Goal: Task Accomplishment & Management: Complete application form

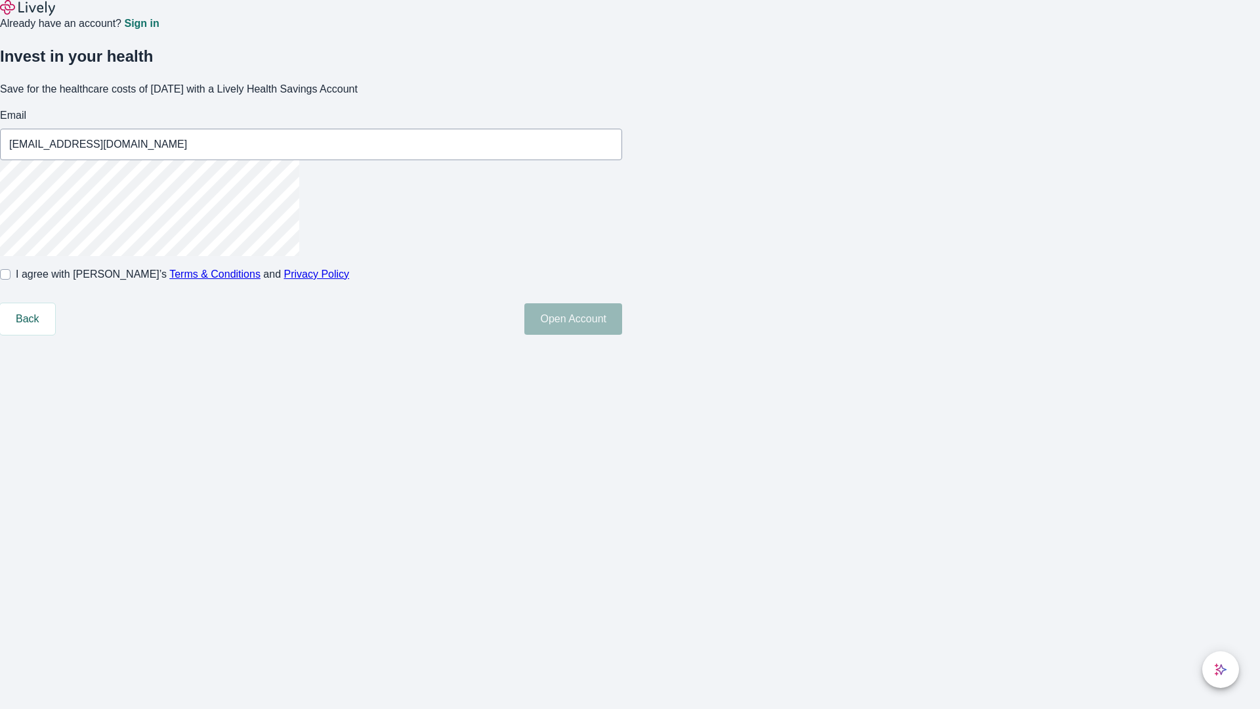
click at [11, 280] on input "I agree with Lively’s Terms & Conditions and Privacy Policy" at bounding box center [5, 274] width 11 height 11
checkbox input "true"
click at [622, 335] on button "Open Account" at bounding box center [573, 319] width 98 height 32
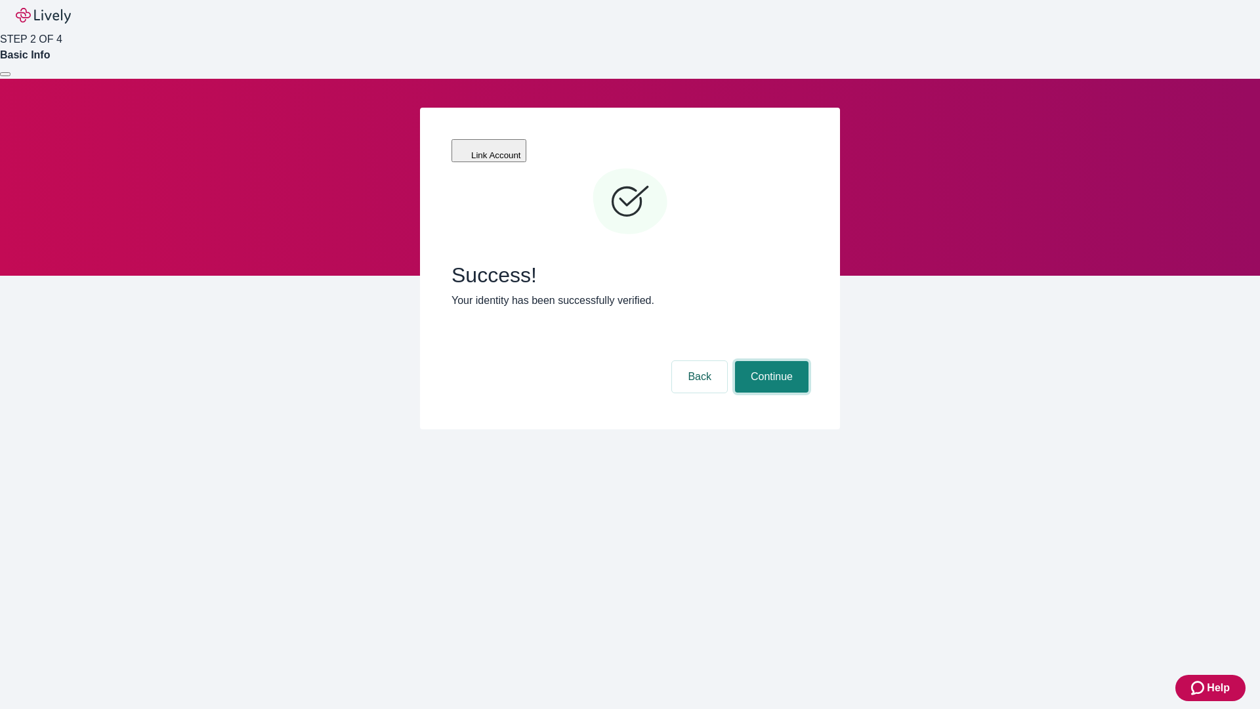
click at [770, 361] on button "Continue" at bounding box center [772, 377] width 74 height 32
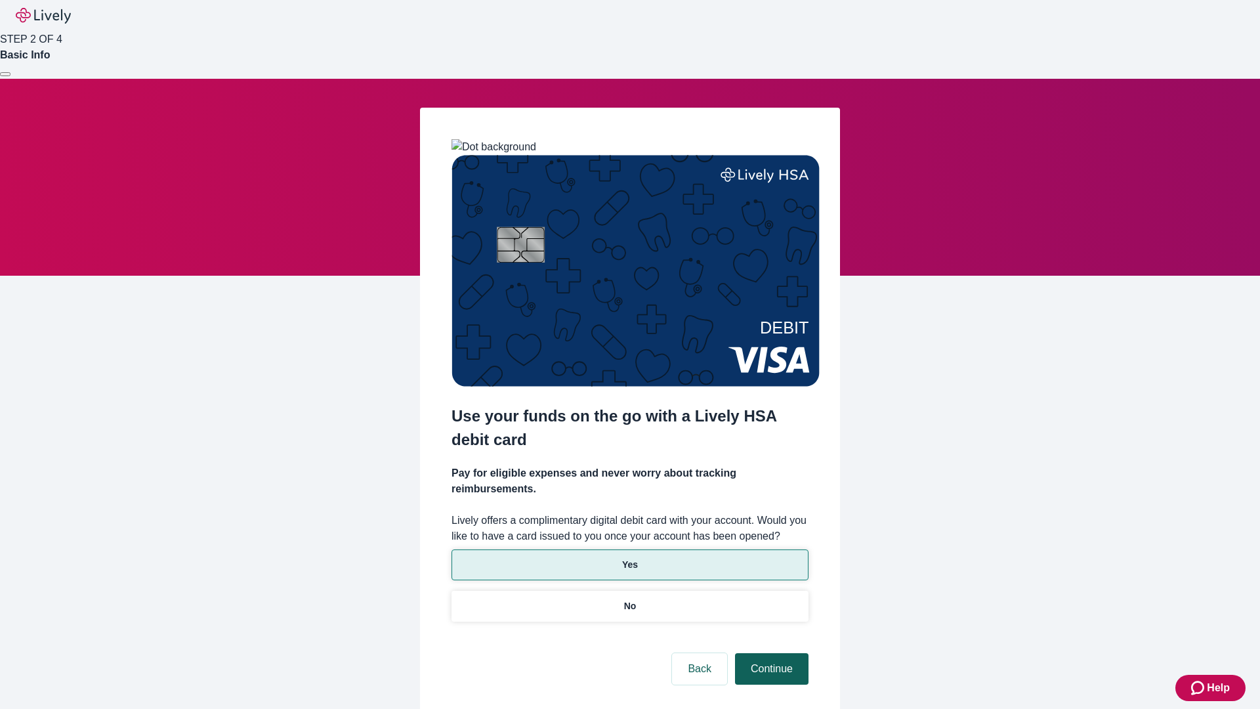
click at [629, 599] on p "No" at bounding box center [630, 606] width 12 height 14
click at [770, 653] on button "Continue" at bounding box center [772, 669] width 74 height 32
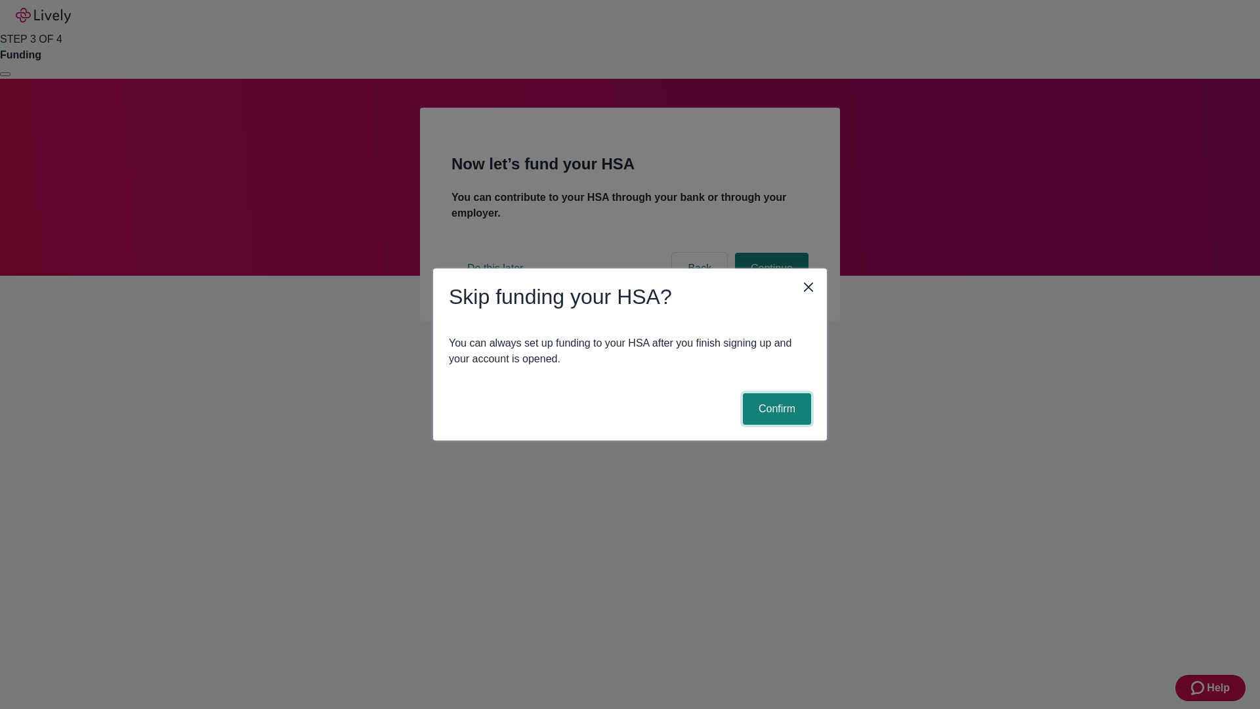
click at [775, 409] on button "Confirm" at bounding box center [777, 409] width 68 height 32
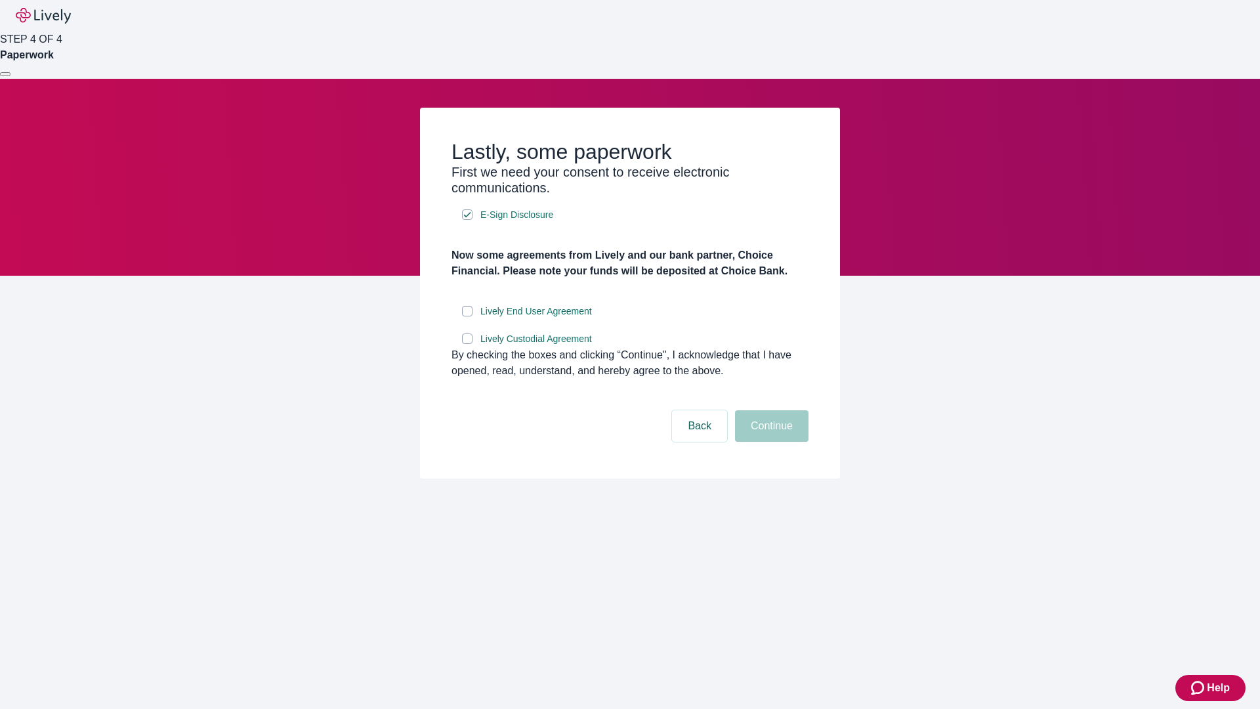
click at [467, 316] on input "Lively End User Agreement" at bounding box center [467, 311] width 11 height 11
checkbox input "true"
click at [467, 344] on input "Lively Custodial Agreement" at bounding box center [467, 338] width 11 height 11
checkbox input "true"
click at [770, 442] on button "Continue" at bounding box center [772, 426] width 74 height 32
